Goal: Information Seeking & Learning: Understand process/instructions

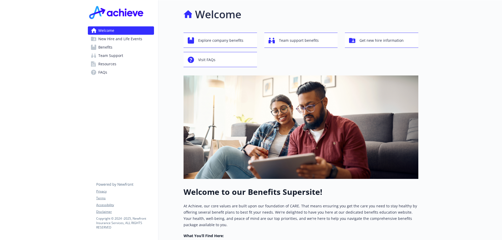
click at [125, 40] on span "New Hire and Life Events" at bounding box center [120, 39] width 44 height 8
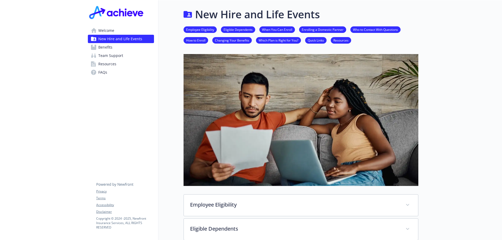
click at [327, 29] on link "Enrolling a Domestic Partner" at bounding box center [322, 29] width 47 height 5
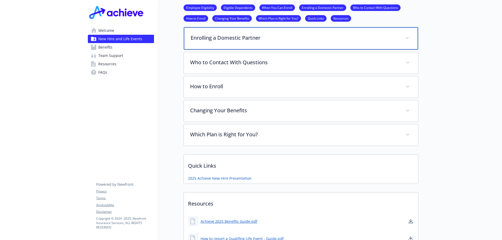
click at [403, 39] on span at bounding box center [407, 38] width 8 height 8
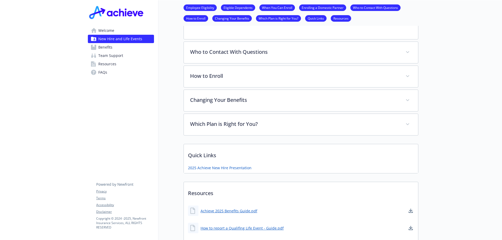
scroll to position [344, 4]
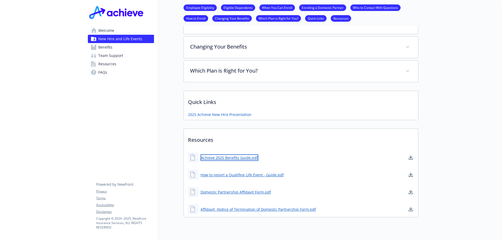
click at [237, 158] on link "Achieve 2025 Benefits Guide.pdf" at bounding box center [230, 158] width 58 height 7
click at [103, 67] on span "Resources" at bounding box center [107, 64] width 18 height 8
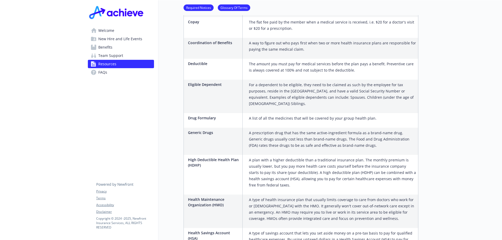
scroll to position [344, 4]
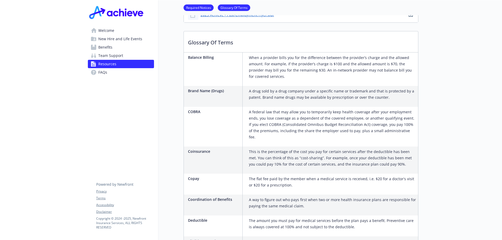
click at [100, 33] on span "Welcome" at bounding box center [106, 30] width 16 height 8
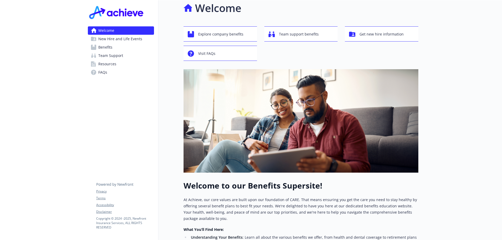
scroll to position [0, 4]
